Goal: Task Accomplishment & Management: Manage account settings

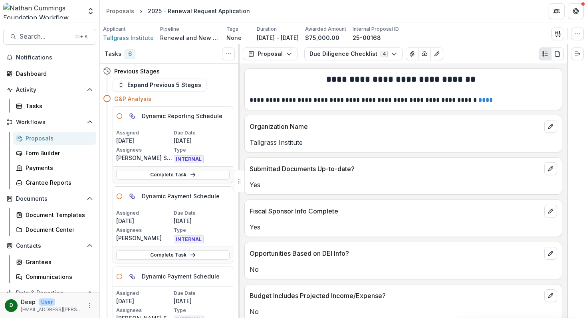
click at [273, 70] on div "**********" at bounding box center [403, 87] width 317 height 36
click at [46, 40] on span "Search..." at bounding box center [45, 37] width 51 height 8
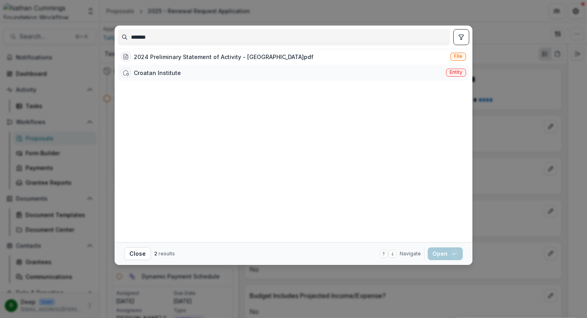
type input "*******"
click at [213, 74] on div "Croatan Institute Entity" at bounding box center [294, 73] width 352 height 16
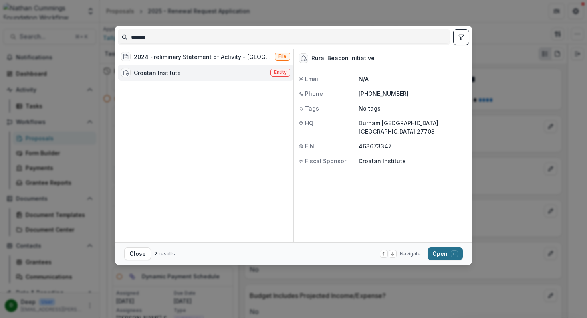
click at [445, 257] on button "Open with enter key" at bounding box center [445, 254] width 35 height 13
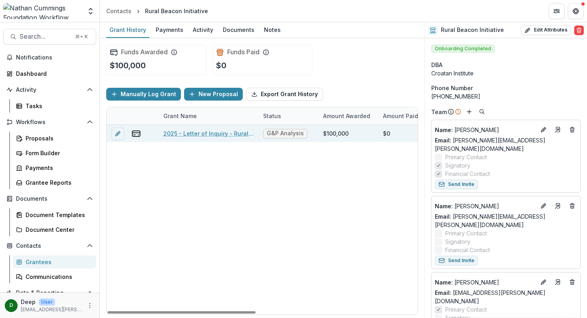
click at [181, 136] on link "2025 - Letter of Inquiry - Rural Beacon" at bounding box center [208, 133] width 90 height 8
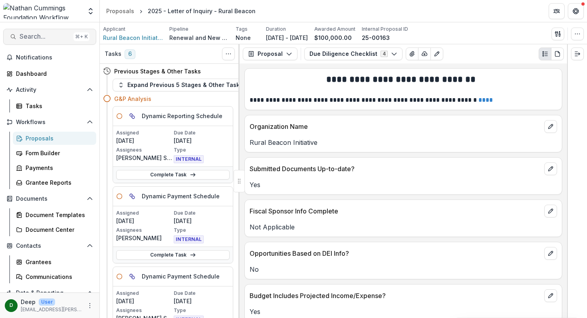
click at [41, 34] on span "Search..." at bounding box center [45, 37] width 51 height 8
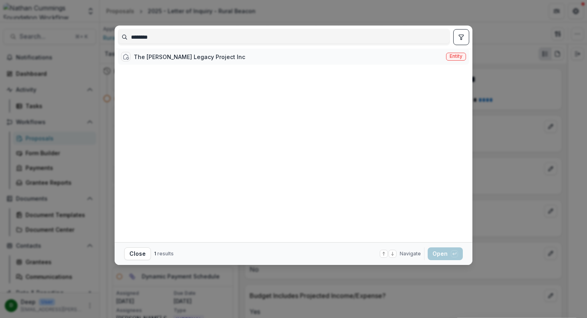
type input "********"
click at [168, 58] on div "The [PERSON_NAME] Legacy Project Inc" at bounding box center [189, 57] width 111 height 8
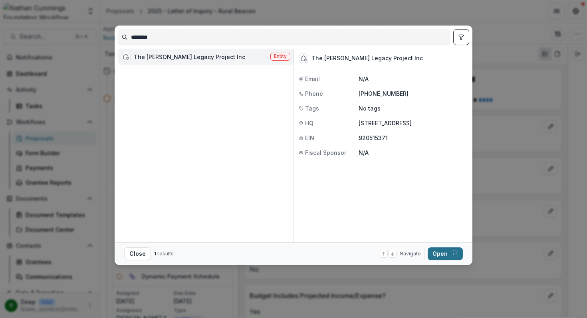
click at [432, 253] on button "Open with enter key" at bounding box center [445, 254] width 35 height 13
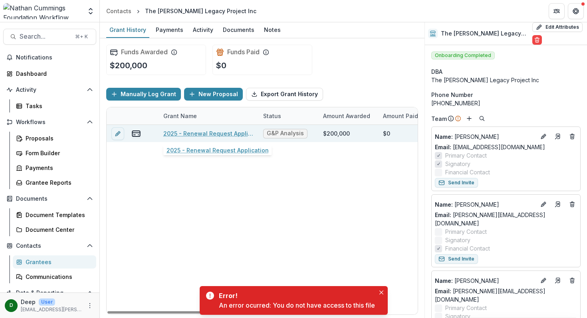
click at [185, 133] on link "2025 - Renewal Request Application" at bounding box center [208, 133] width 90 height 8
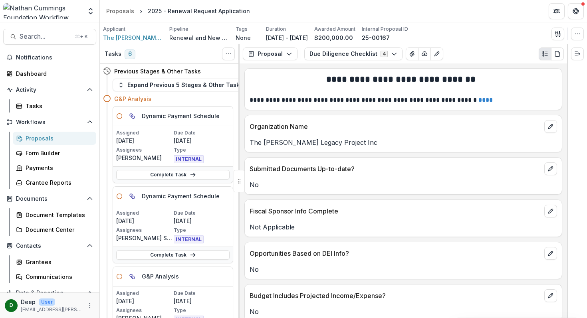
click at [32, 135] on div "Proposals" at bounding box center [58, 138] width 64 height 8
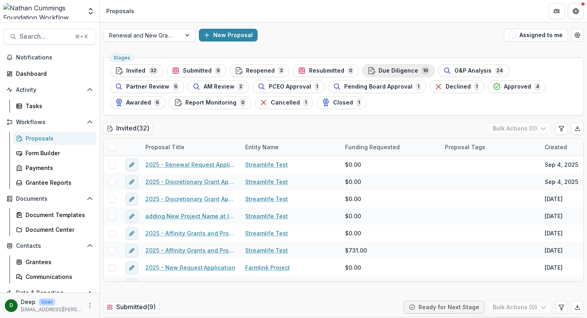
click at [382, 72] on span "Due Diligence" at bounding box center [399, 71] width 40 height 7
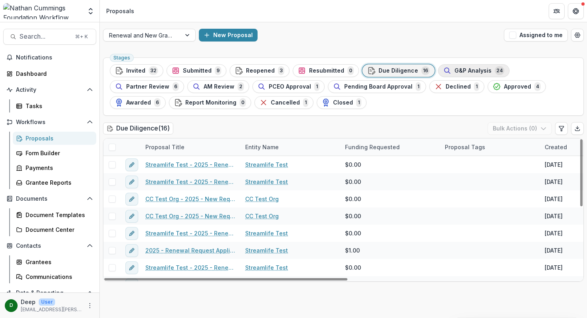
click at [472, 71] on span "G&P Analysis" at bounding box center [473, 71] width 37 height 7
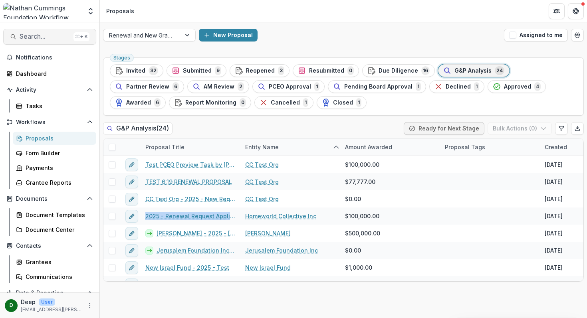
click at [34, 36] on span "Search..." at bounding box center [45, 37] width 51 height 8
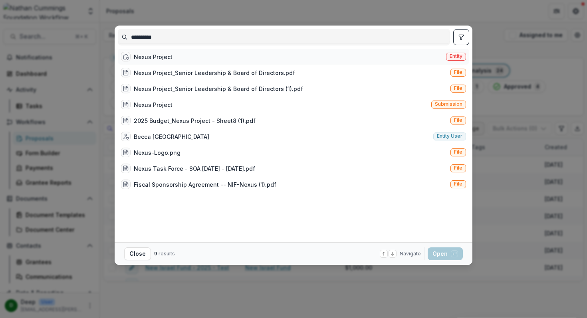
type input "**********"
click at [249, 56] on div "Nexus Project Entity" at bounding box center [294, 57] width 352 height 16
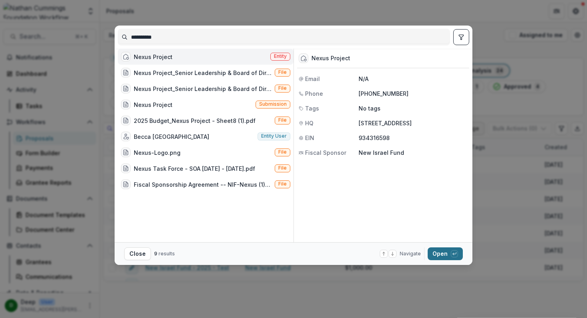
click at [441, 252] on button "Open with enter key" at bounding box center [445, 254] width 35 height 13
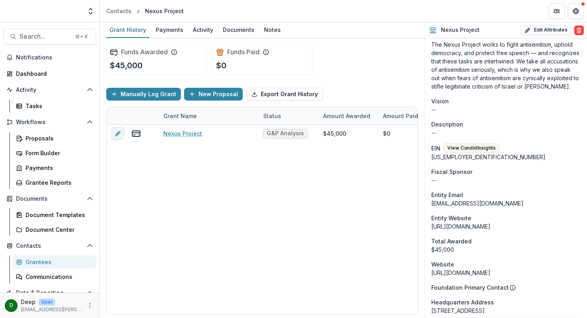
scroll to position [203, 0]
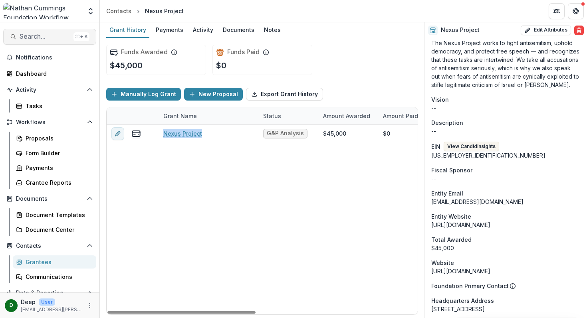
click at [45, 38] on span "Search..." at bounding box center [45, 37] width 51 height 8
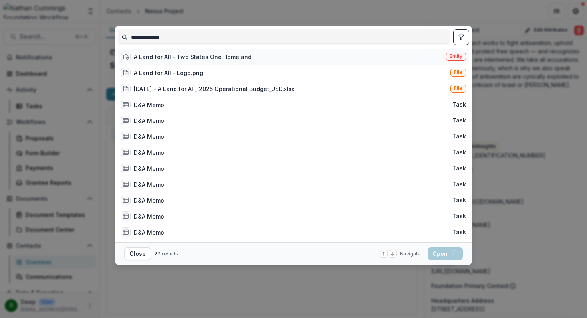
type input "**********"
click at [229, 54] on div "A Land for All - Two States One Homeland Entity" at bounding box center [294, 57] width 352 height 16
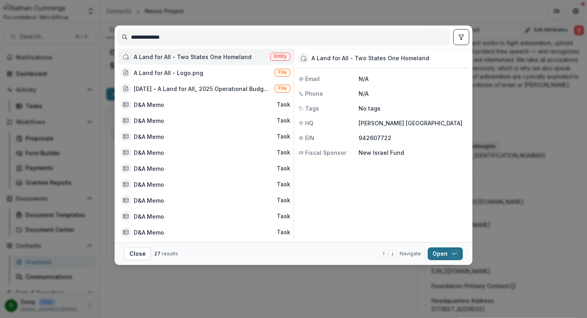
click at [442, 255] on button "Open with enter key" at bounding box center [445, 254] width 35 height 13
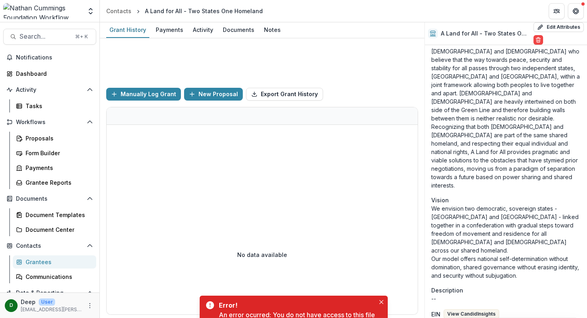
scroll to position [278, 0]
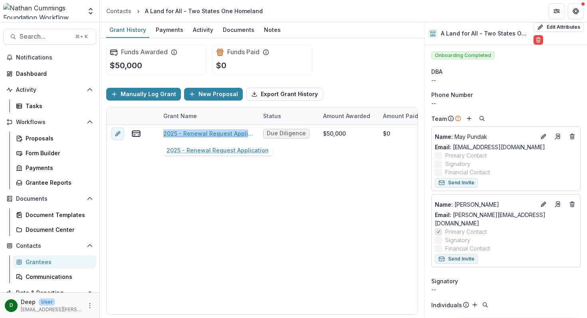
scroll to position [278, 0]
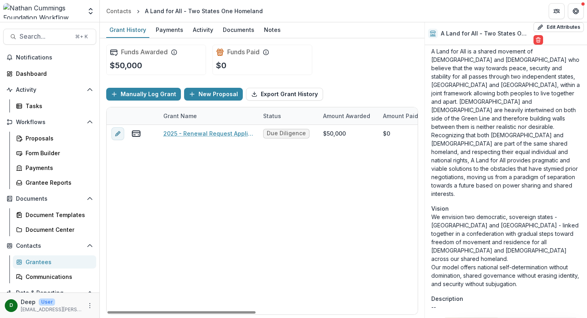
click at [357, 253] on div "2025 - Renewal Request Application Due Diligence $50,000 $0 $50,000 Oct 15, 202…" at bounding box center [432, 220] width 651 height 190
click at [475, 318] on button "View Candid Insights" at bounding box center [472, 323] width 56 height 10
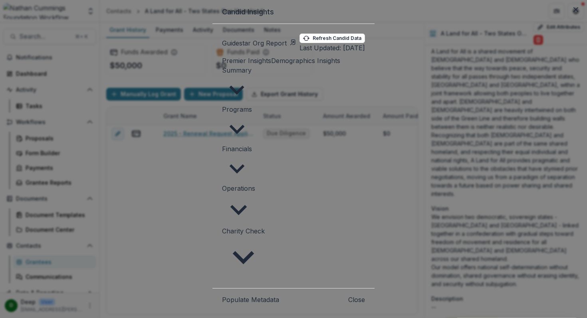
click at [222, 227] on span "Charity Check" at bounding box center [243, 231] width 43 height 8
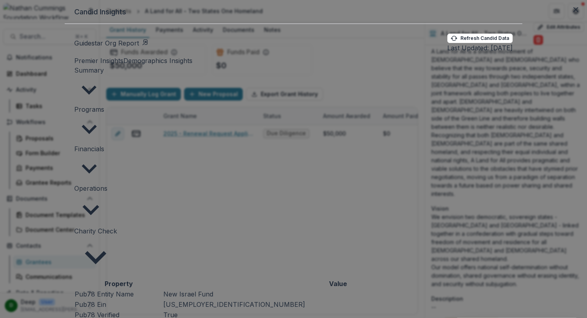
scroll to position [5, 0]
click at [570, 16] on button "Close" at bounding box center [576, 9] width 13 height 13
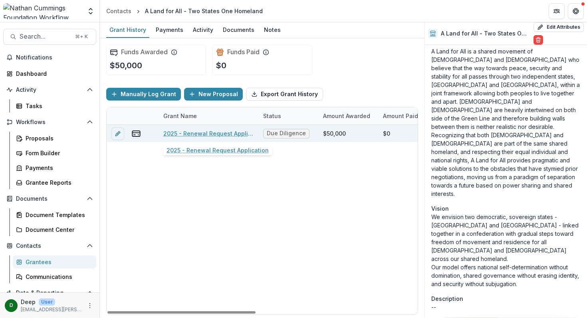
click at [213, 131] on link "2025 - Renewal Request Application" at bounding box center [208, 133] width 90 height 8
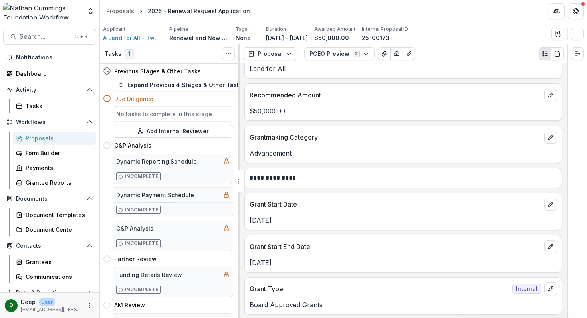
scroll to position [31, 0]
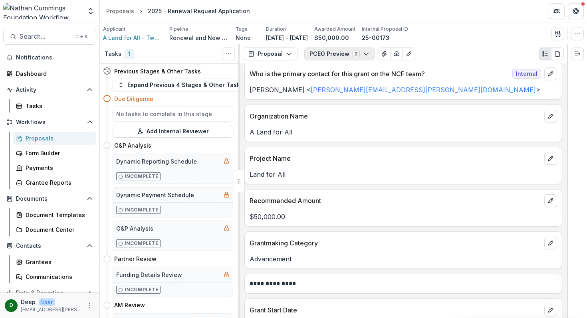
click at [364, 55] on icon "button" at bounding box center [366, 54] width 6 height 6
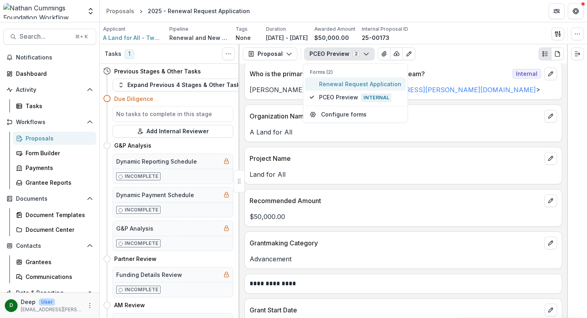
click at [344, 82] on span "Renewal Request Application" at bounding box center [360, 84] width 82 height 8
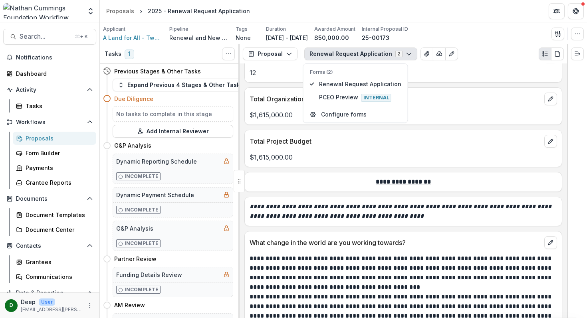
scroll to position [775, 0]
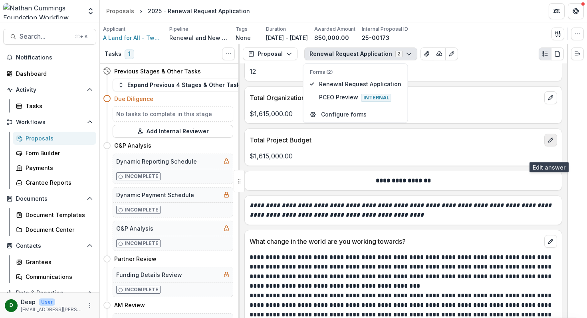
click at [549, 143] on icon "edit" at bounding box center [551, 140] width 6 height 6
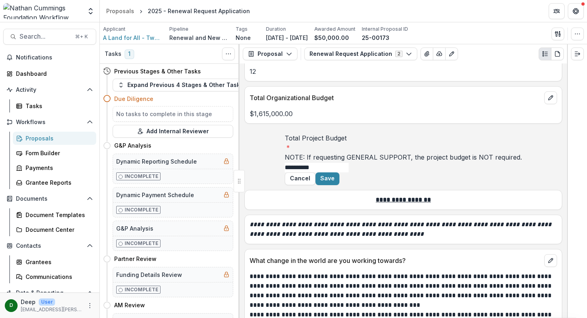
click at [337, 173] on input "**********" at bounding box center [317, 168] width 64 height 10
drag, startPoint x: 337, startPoint y: 183, endPoint x: 280, endPoint y: 166, distance: 59.8
click at [285, 166] on div "**********" at bounding box center [403, 152] width 237 height 39
type input "**********"
click at [340, 185] on button "Save" at bounding box center [328, 179] width 24 height 13
